Goal: Transaction & Acquisition: Purchase product/service

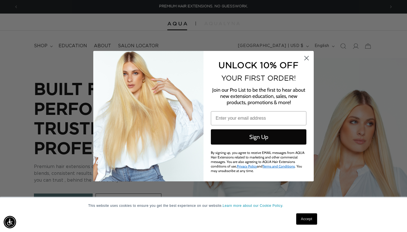
type input "allie_knight412@aol.com"
click input "Submit" at bounding box center [0, 0] width 0 height 0
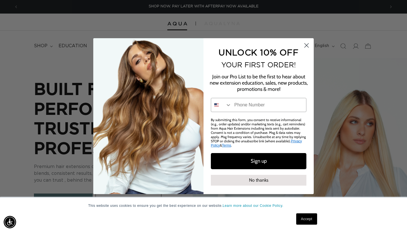
click at [306, 46] on circle "Close dialog" at bounding box center [306, 44] width 9 height 9
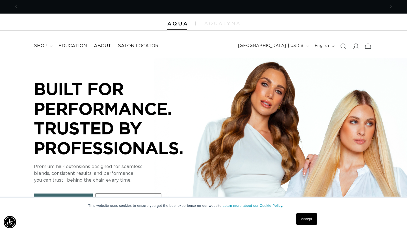
scroll to position [0, 0]
click at [307, 220] on link "Accept" at bounding box center [306, 218] width 21 height 11
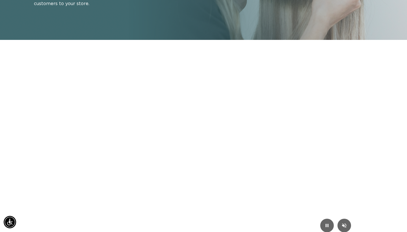
scroll to position [532, 0]
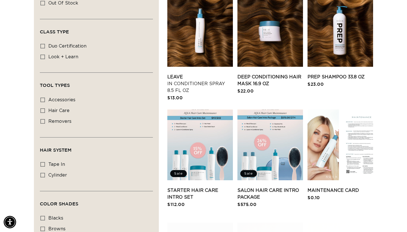
scroll to position [0, 734]
click at [370, 187] on link "Maintenance Card" at bounding box center [341, 190] width 66 height 7
